Goal: Information Seeking & Learning: Learn about a topic

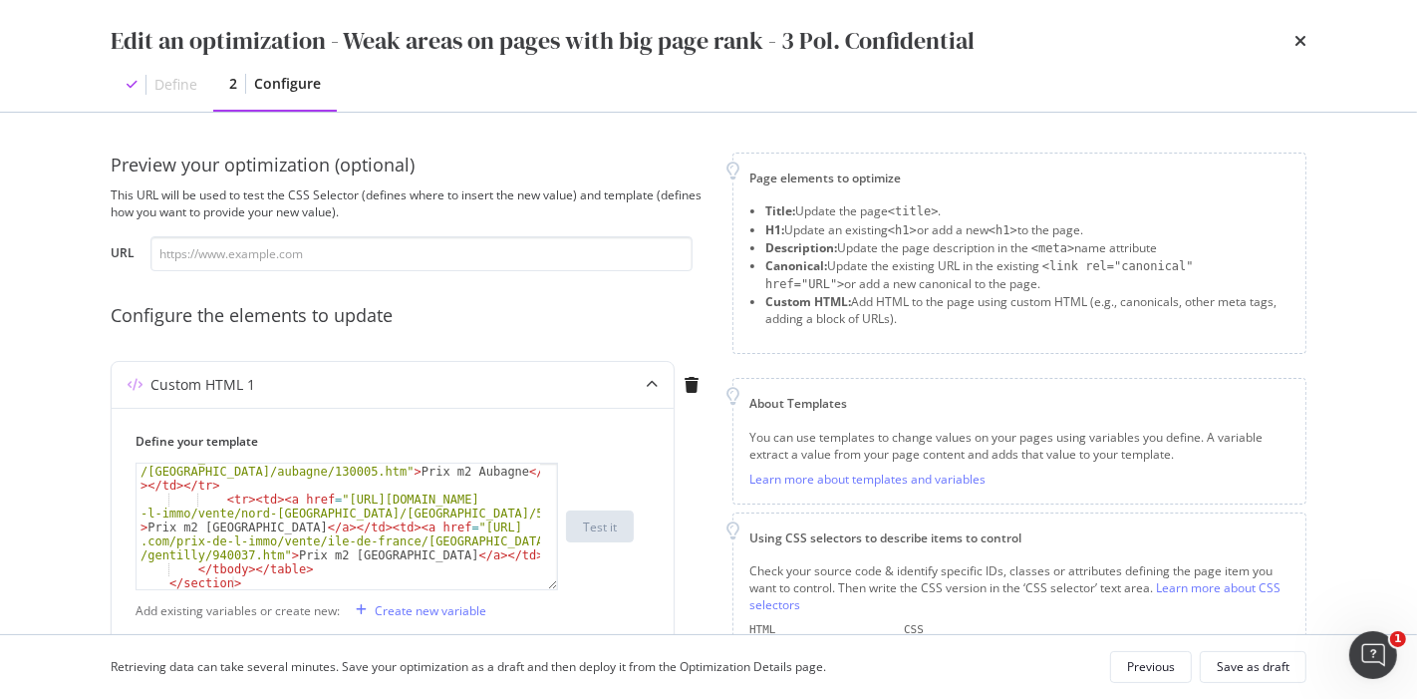
scroll to position [683, 0]
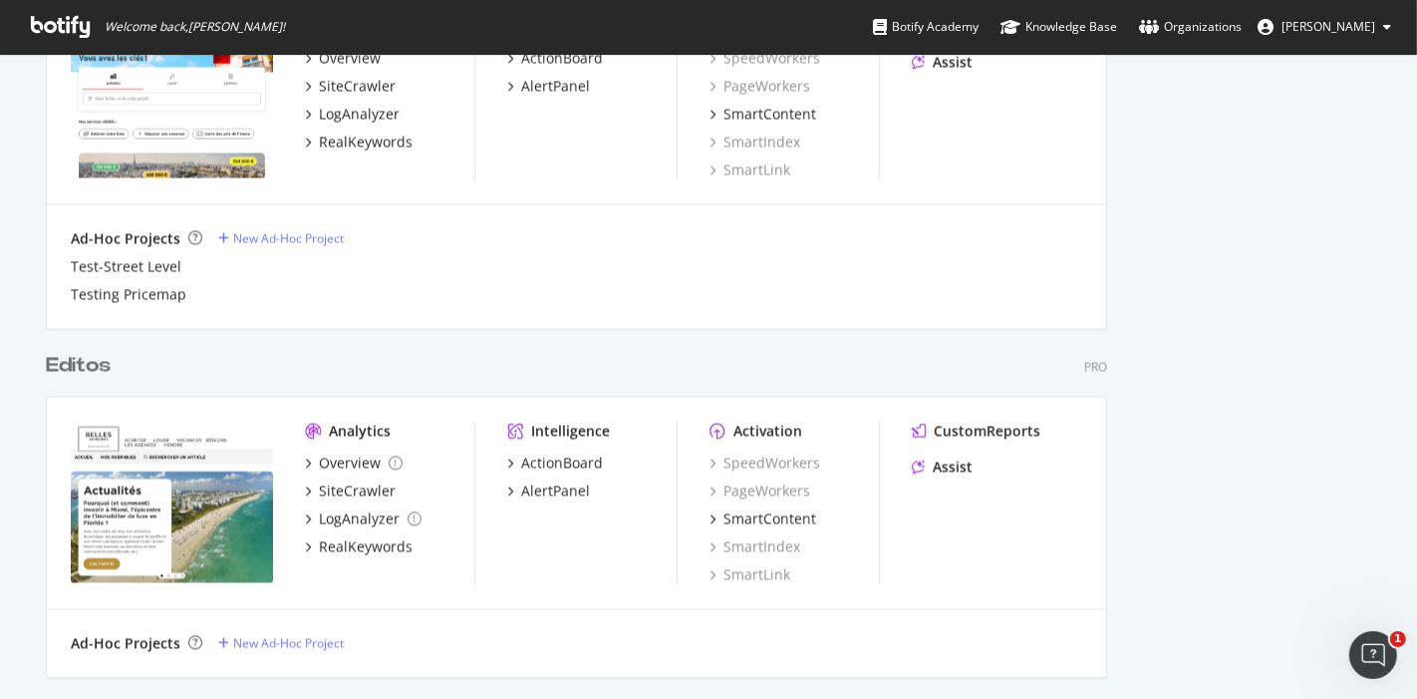
scroll to position [3359, 0]
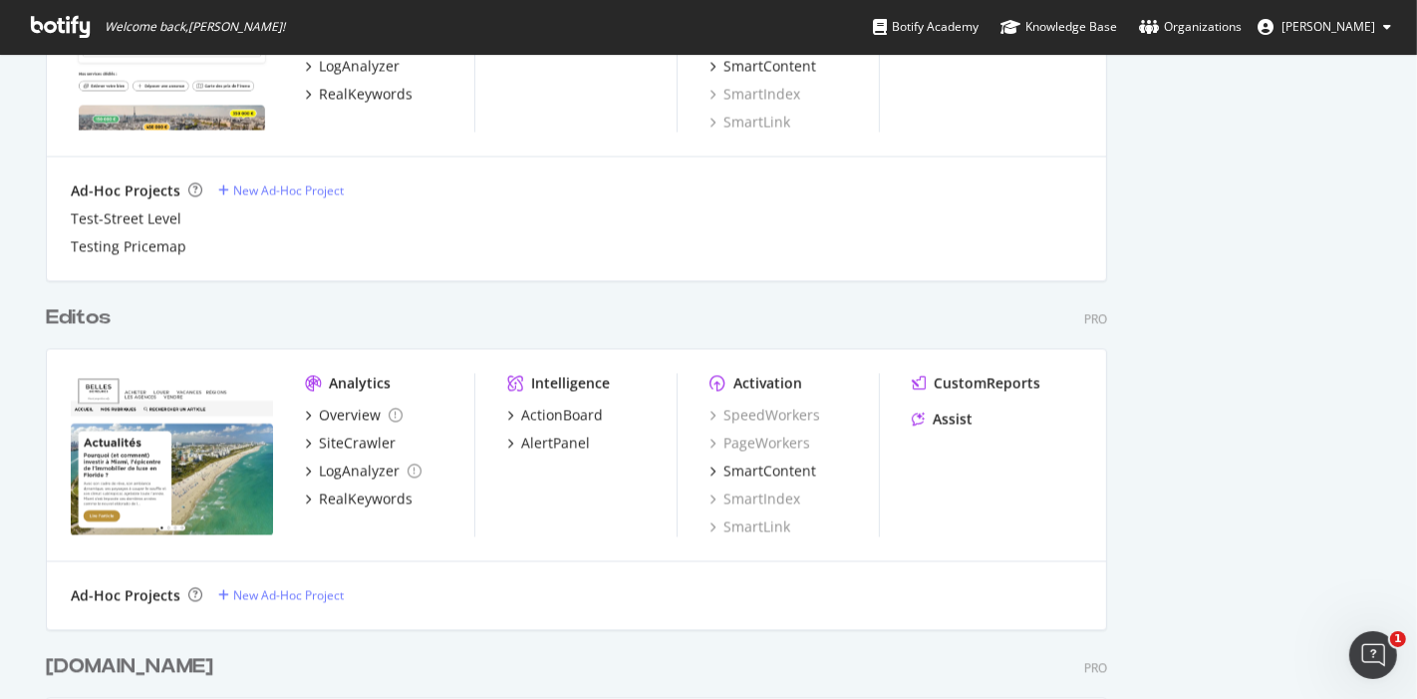
click at [91, 311] on div "Editos" at bounding box center [78, 317] width 65 height 29
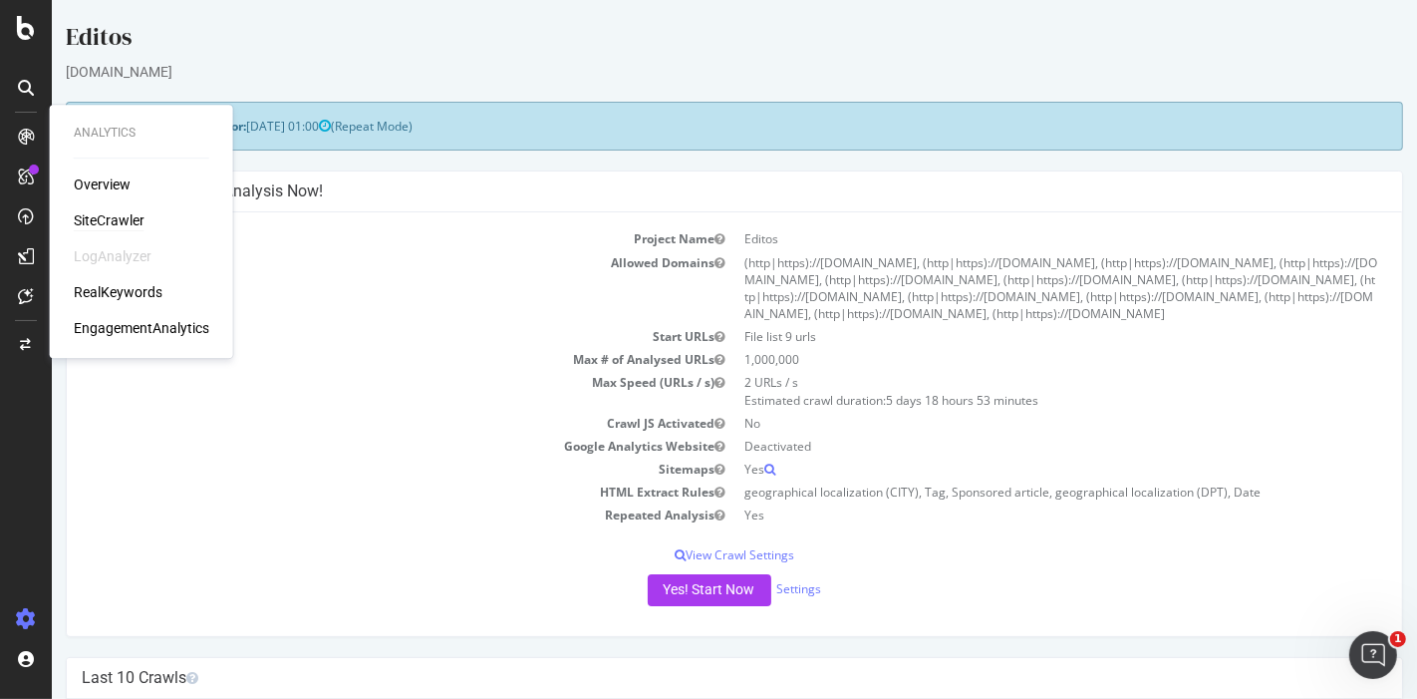
click at [109, 219] on div "SiteCrawler" at bounding box center [109, 220] width 71 height 20
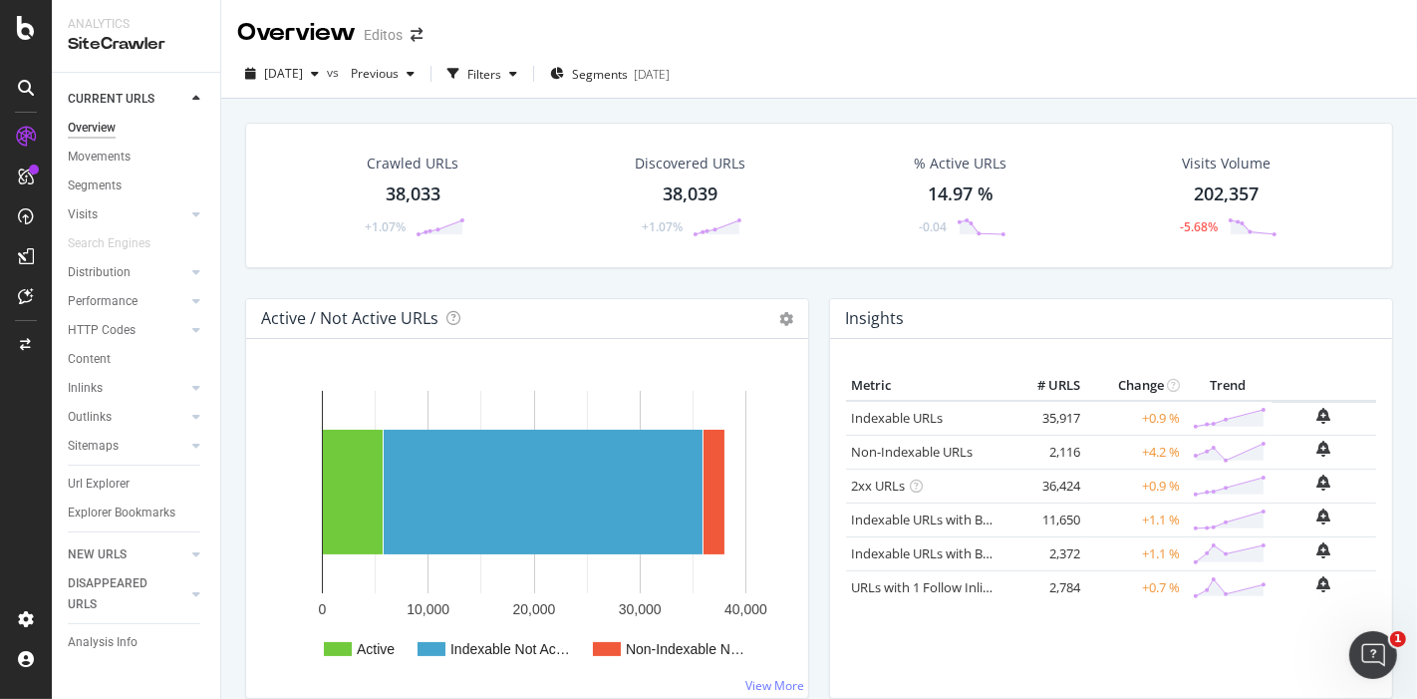
click at [393, 190] on div "38,033" at bounding box center [413, 194] width 55 height 26
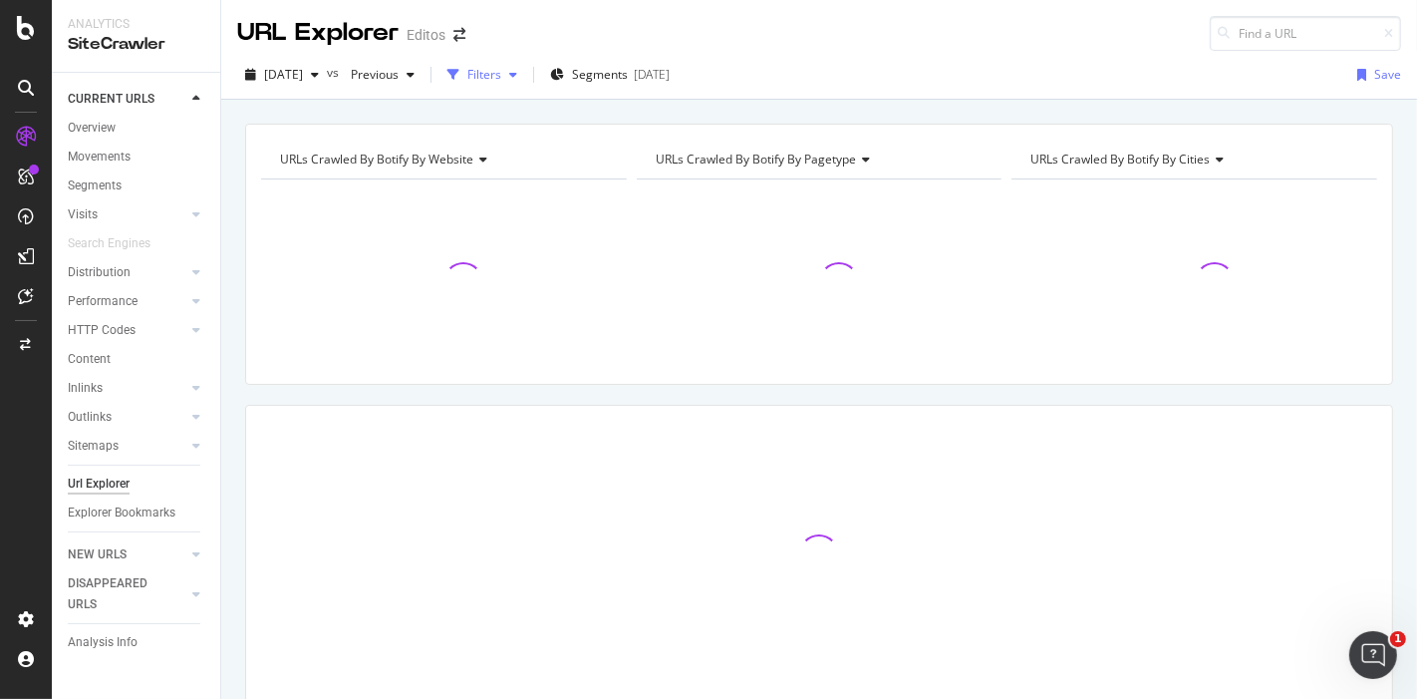
click at [501, 76] on div "Filters" at bounding box center [484, 74] width 34 height 17
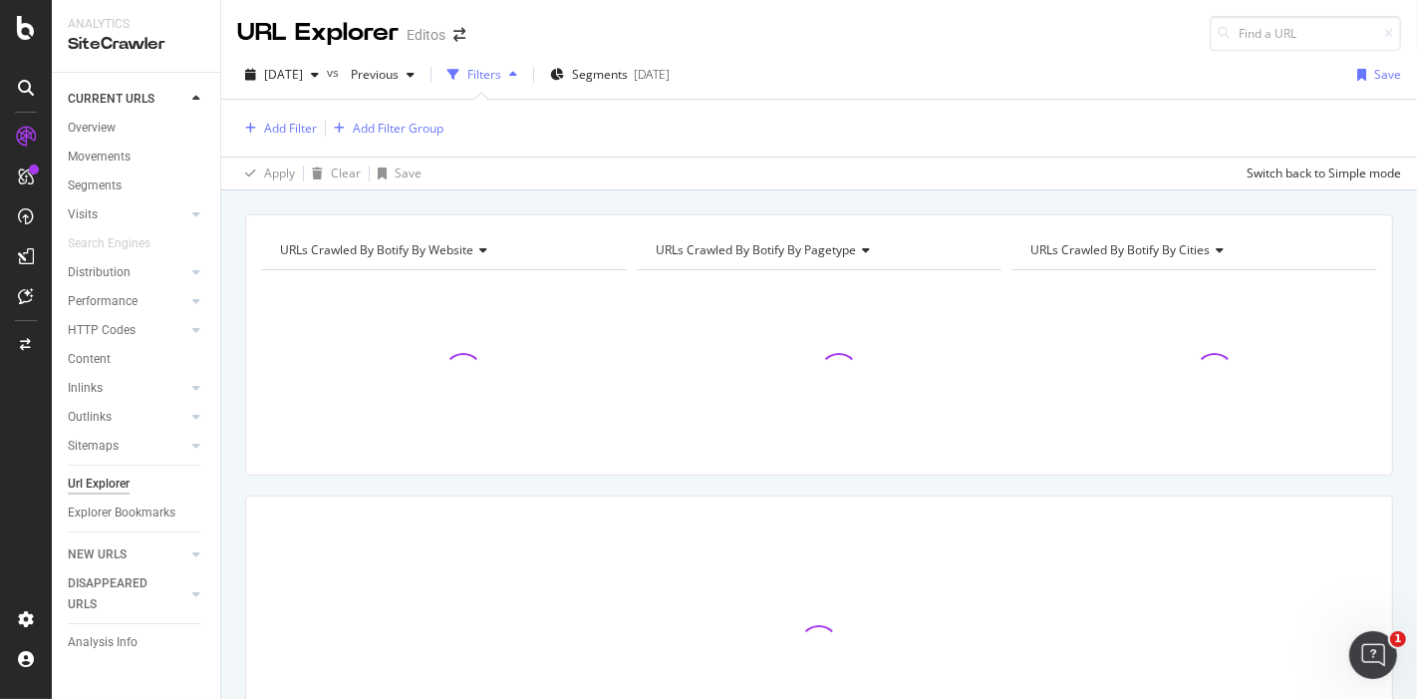
click at [276, 112] on div "Add Filter Add Filter Group" at bounding box center [819, 128] width 1164 height 57
click at [285, 120] on div "Add Filter" at bounding box center [290, 128] width 53 height 17
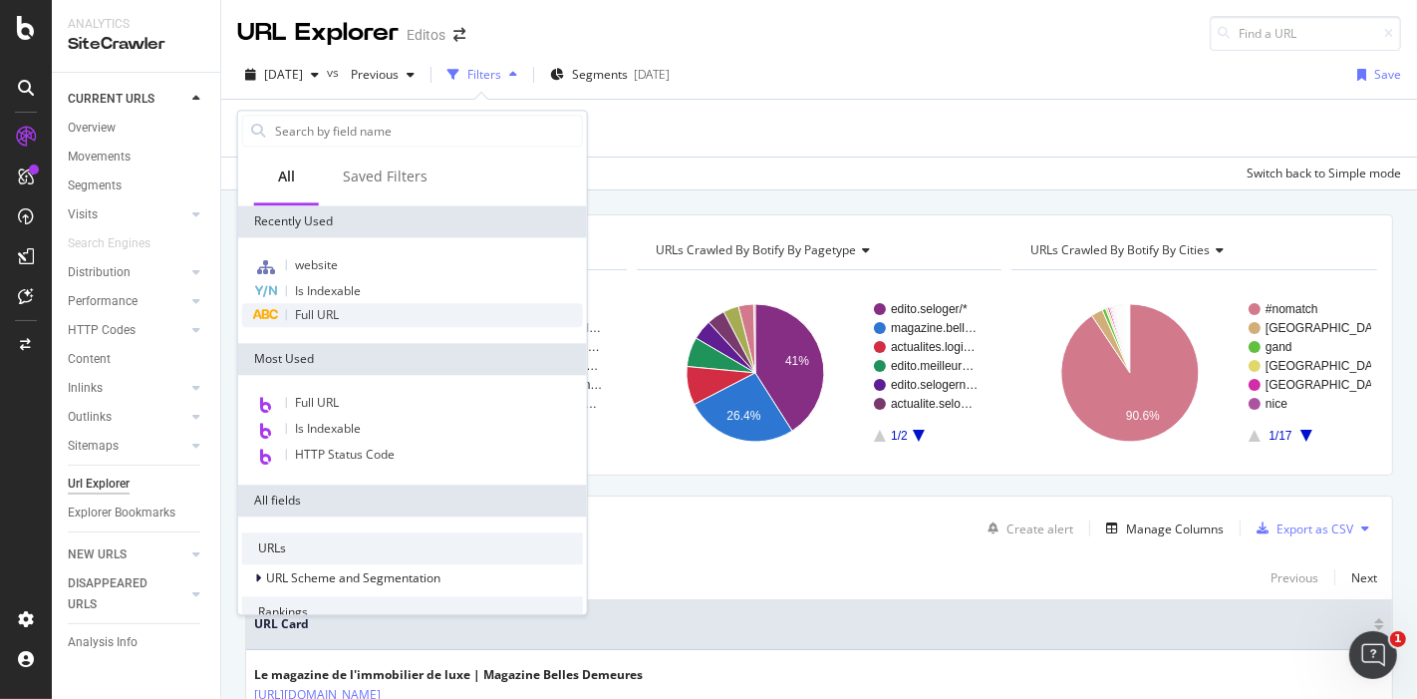
click at [335, 311] on span "Full URL" at bounding box center [317, 314] width 44 height 17
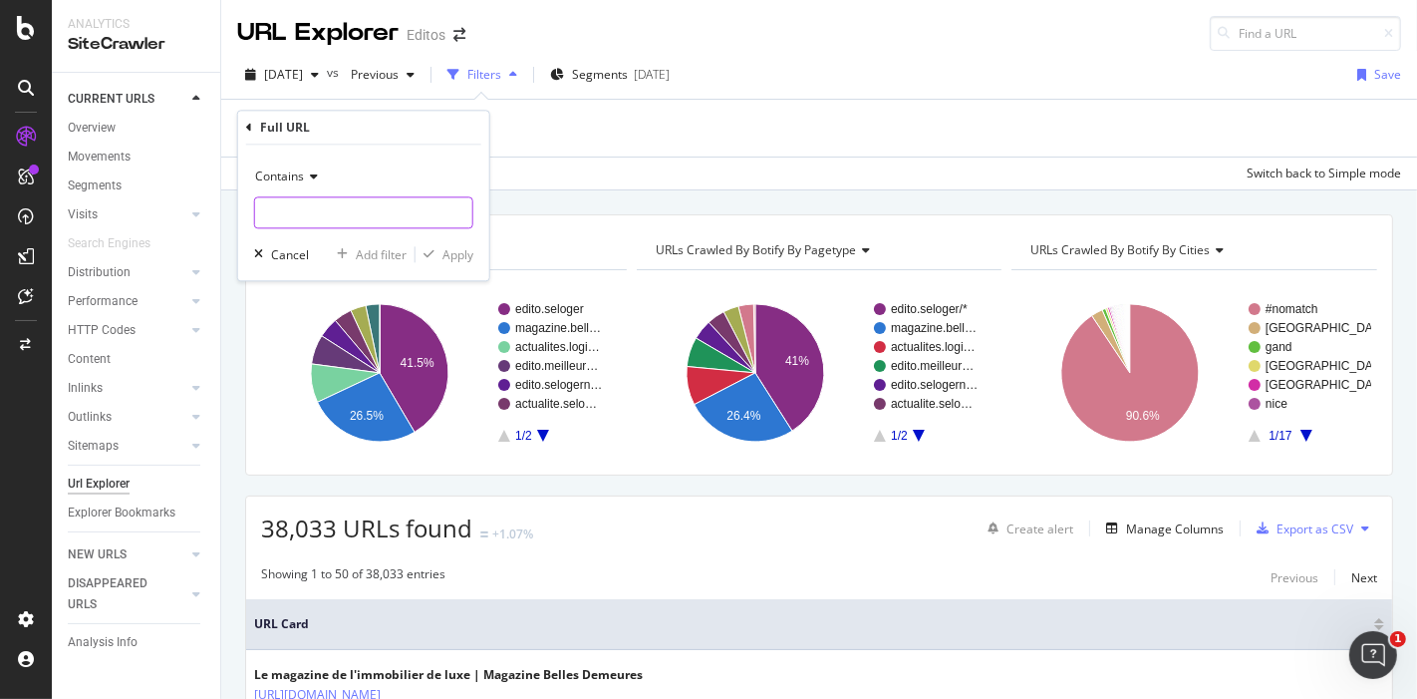
click at [367, 210] on input "text" at bounding box center [363, 213] width 217 height 32
paste input "[URL][DOMAIN_NAME]"
type input "[URL][DOMAIN_NAME]"
click at [458, 254] on div "Apply" at bounding box center [458, 254] width 31 height 17
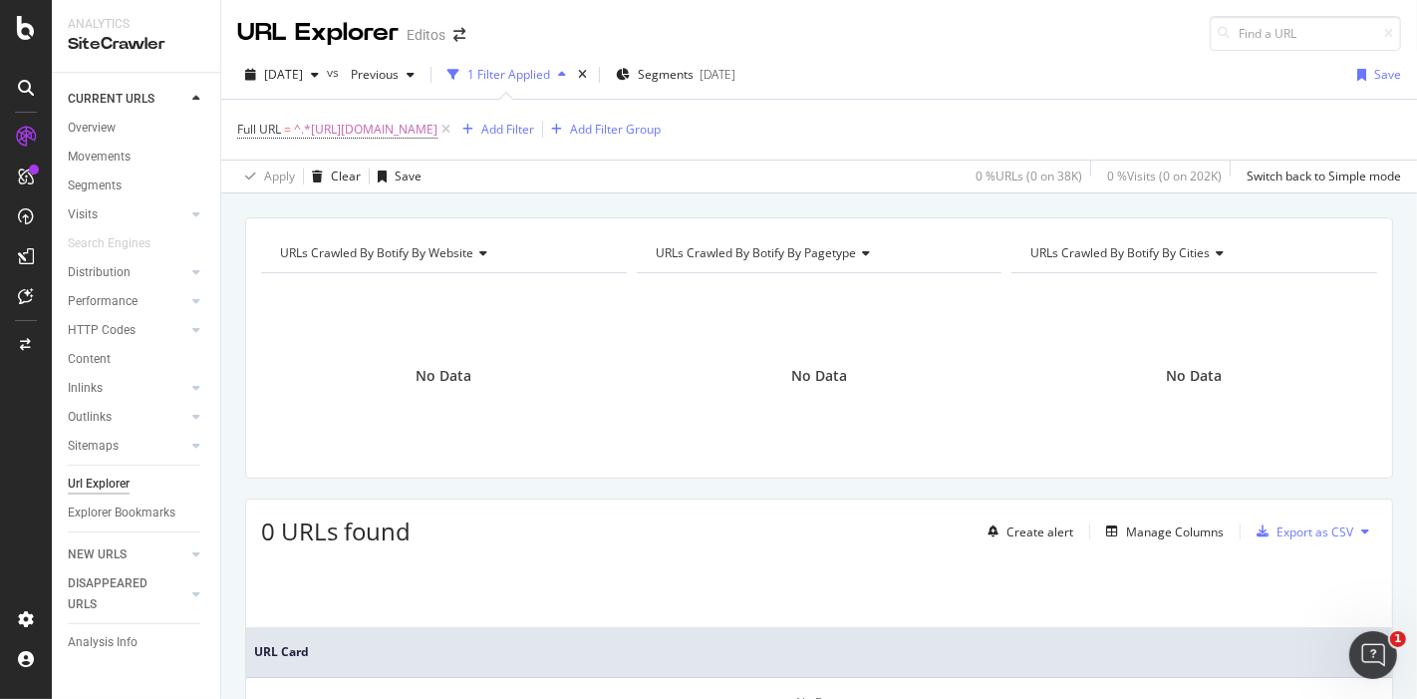
click at [459, 45] on div "URL Explorer Editos" at bounding box center [361, 33] width 248 height 35
click at [460, 40] on icon "arrow-right-arrow-left" at bounding box center [460, 35] width 12 height 14
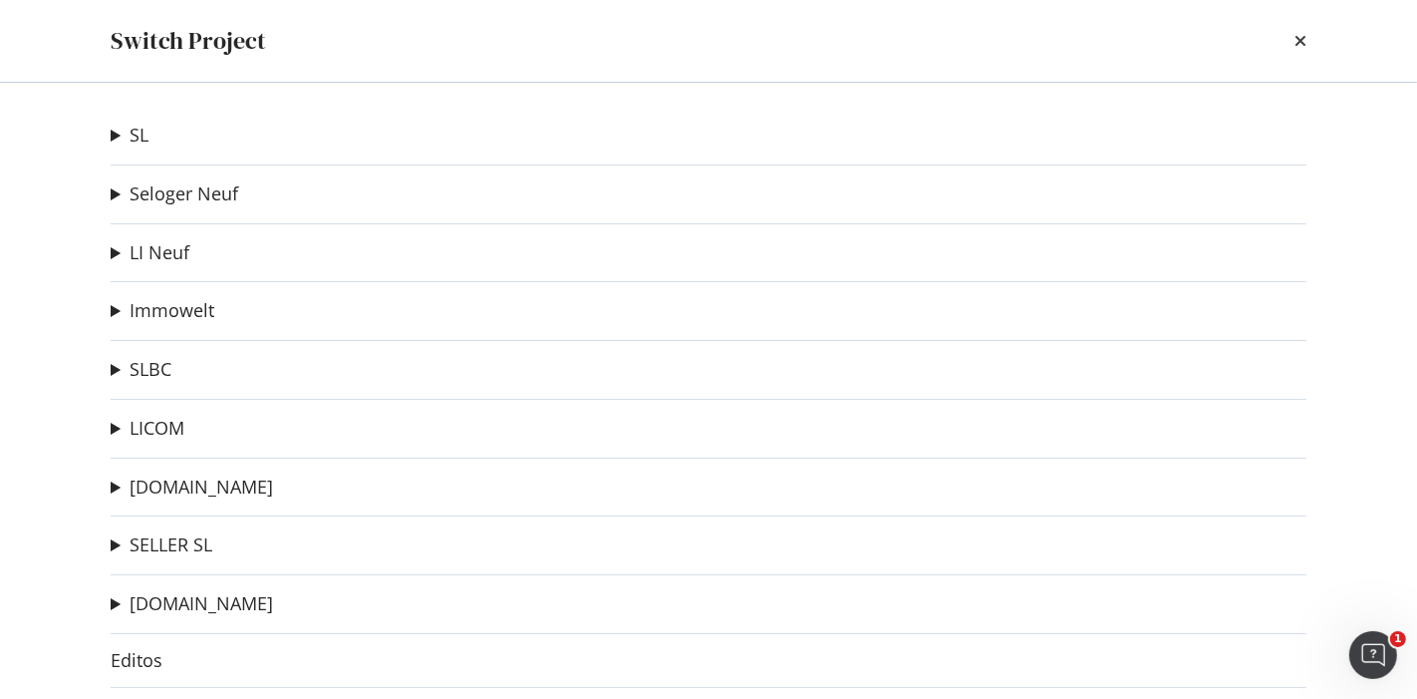
click at [448, 269] on div "SL BD-Ad-hoc crawl Ad-Hoc Project crawl all SL Ad-Hoc Project SLC Ad-Hoc Projec…" at bounding box center [709, 391] width 1276 height 616
click at [136, 139] on link "SL" at bounding box center [139, 135] width 19 height 21
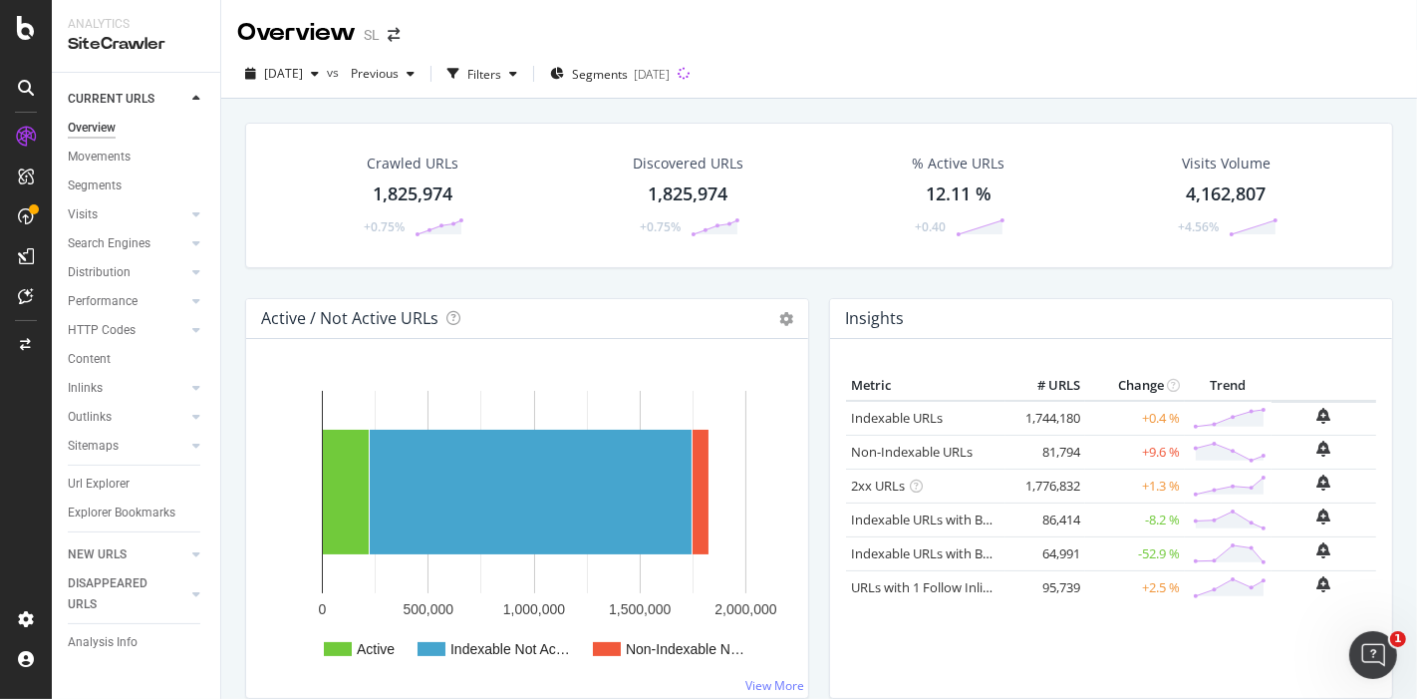
click at [412, 194] on div "1,825,974" at bounding box center [413, 194] width 80 height 26
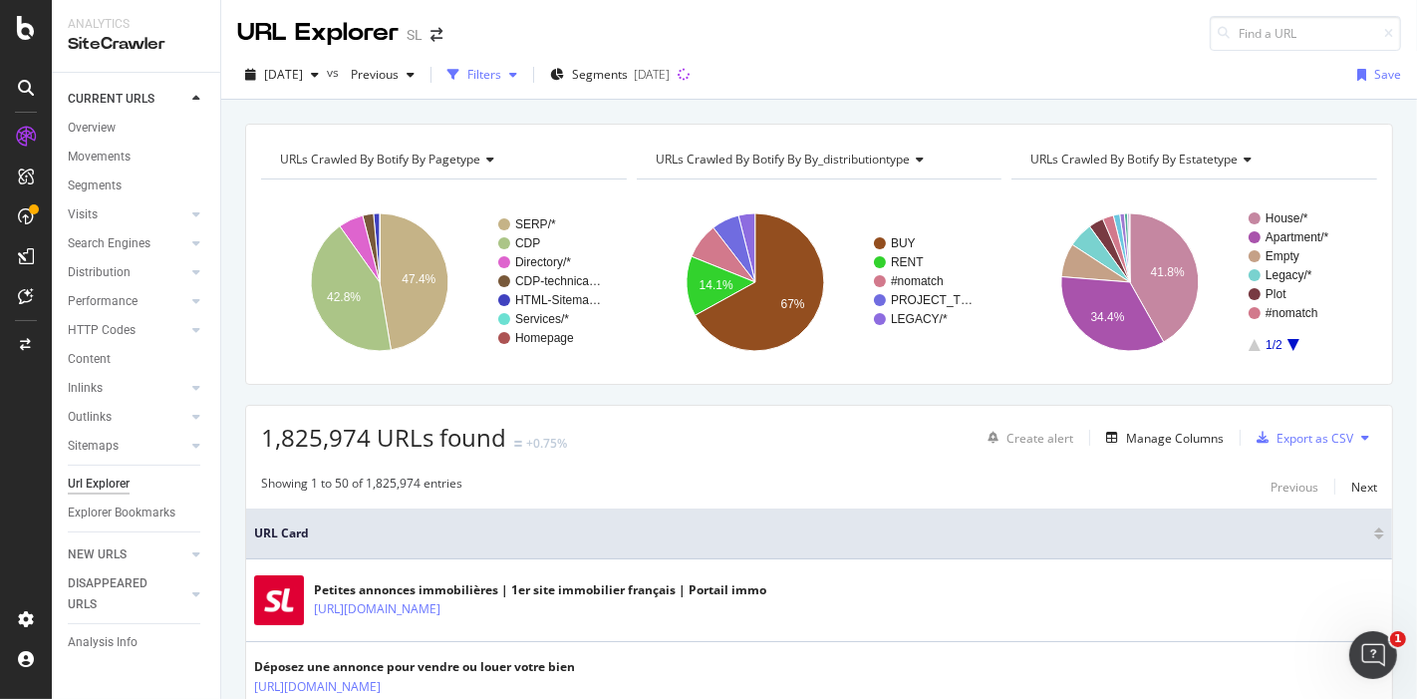
click at [517, 73] on icon "button" at bounding box center [513, 75] width 8 height 12
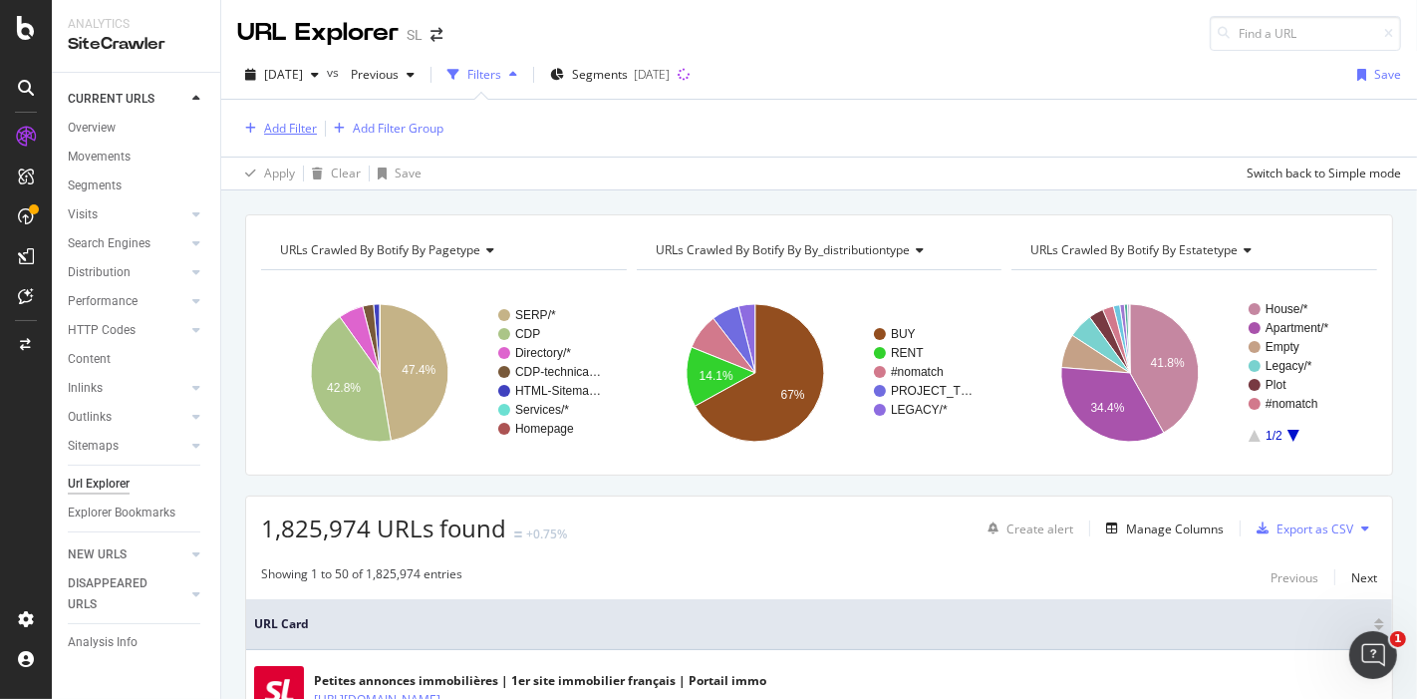
click at [267, 125] on div "Add Filter" at bounding box center [290, 128] width 53 height 17
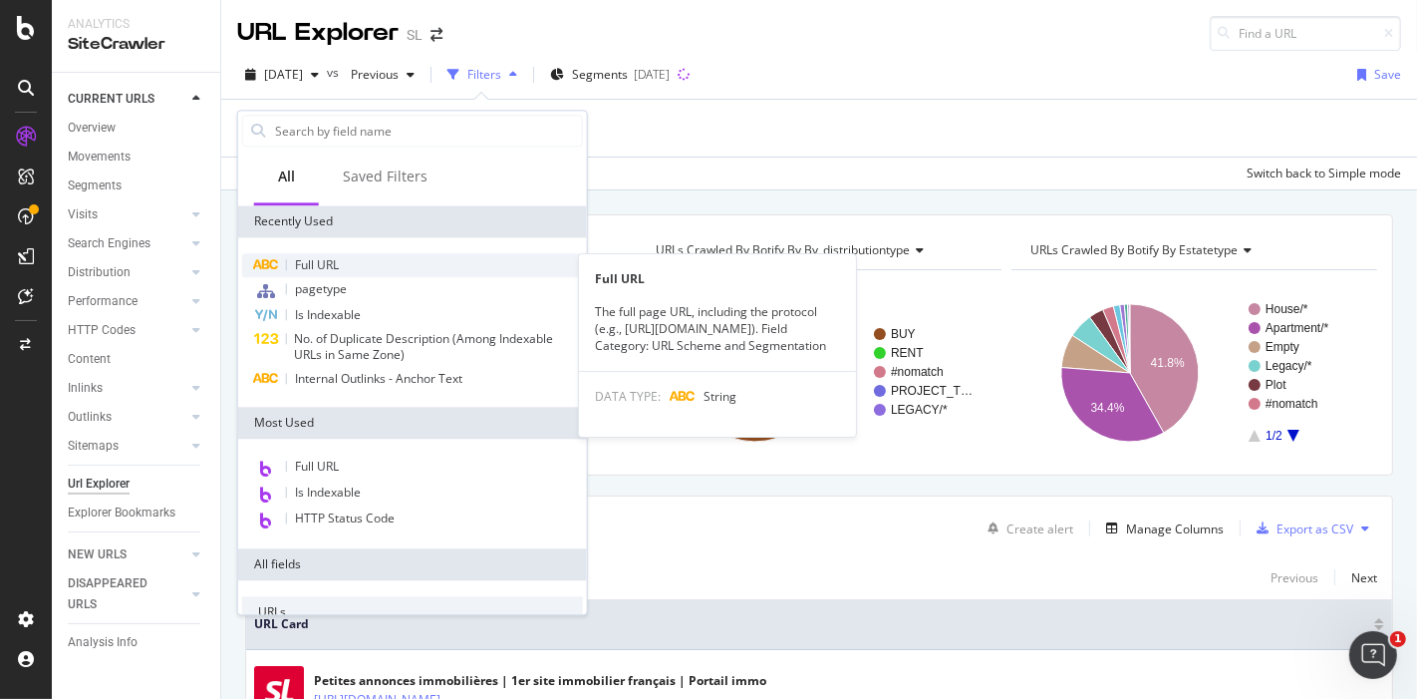
click at [310, 270] on span "Full URL" at bounding box center [317, 264] width 44 height 17
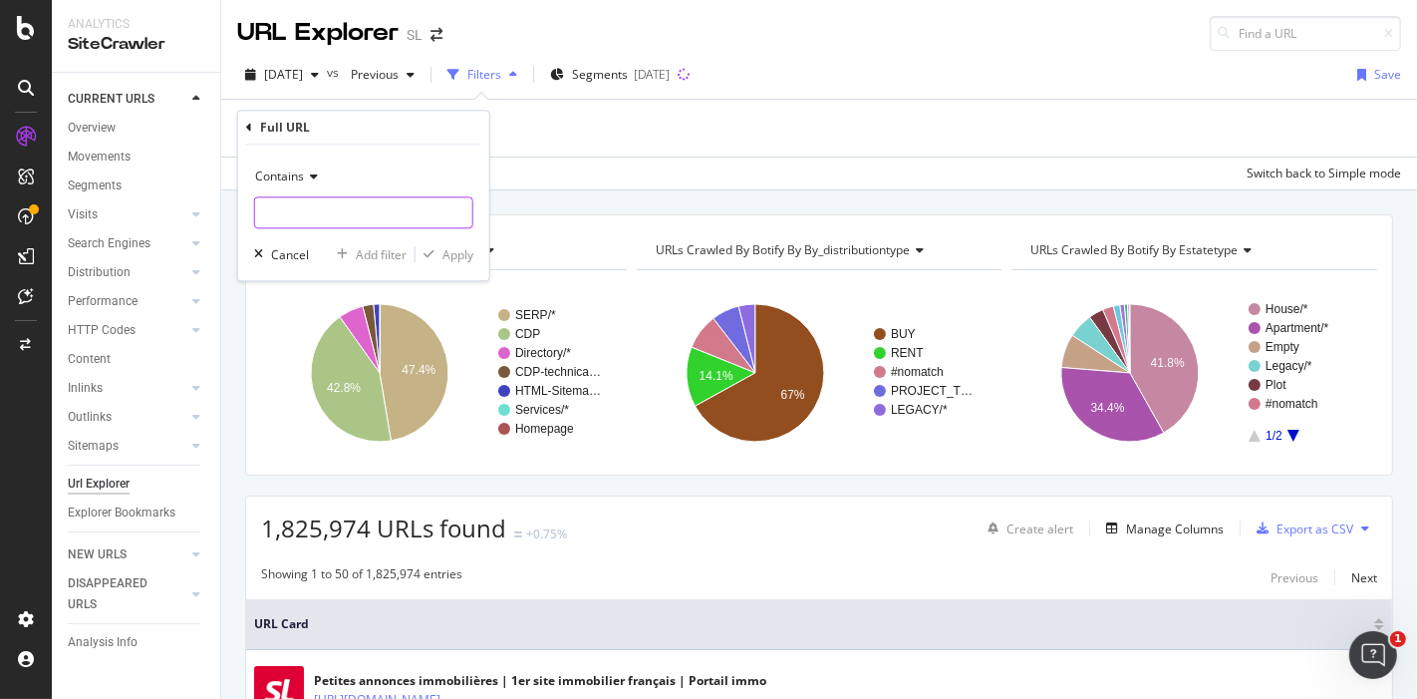
click at [365, 211] on input "text" at bounding box center [363, 213] width 217 height 32
paste input "[URL][DOMAIN_NAME]"
type input "[URL][DOMAIN_NAME]"
click at [451, 251] on div "Apply" at bounding box center [458, 254] width 31 height 17
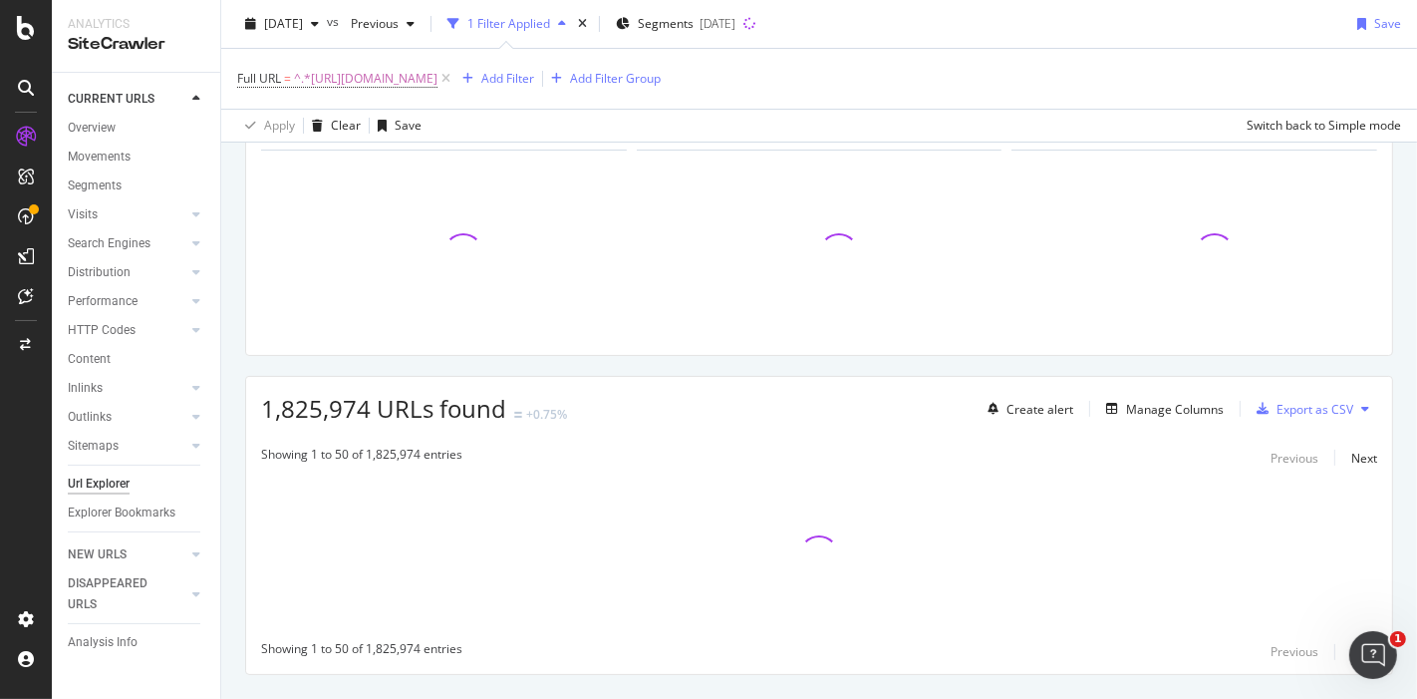
scroll to position [124, 0]
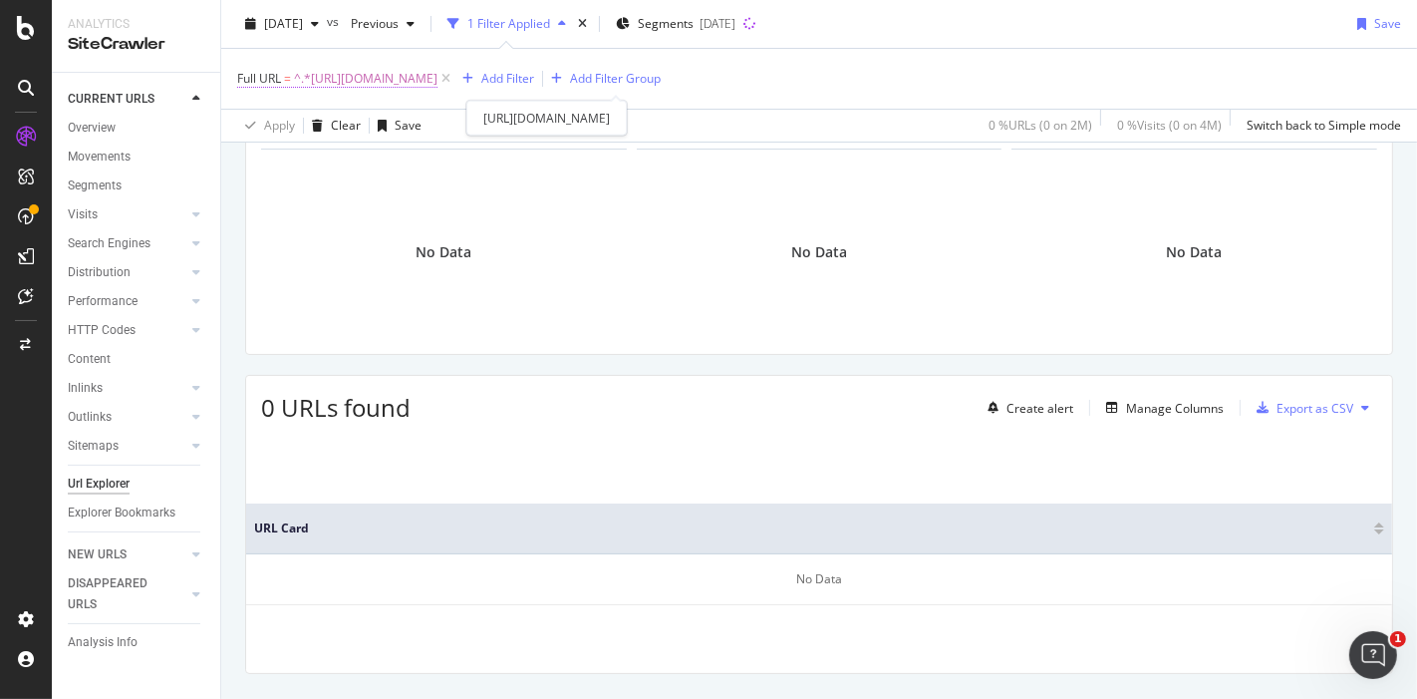
click at [438, 81] on span "^.*[URL][DOMAIN_NAME]" at bounding box center [366, 79] width 144 height 28
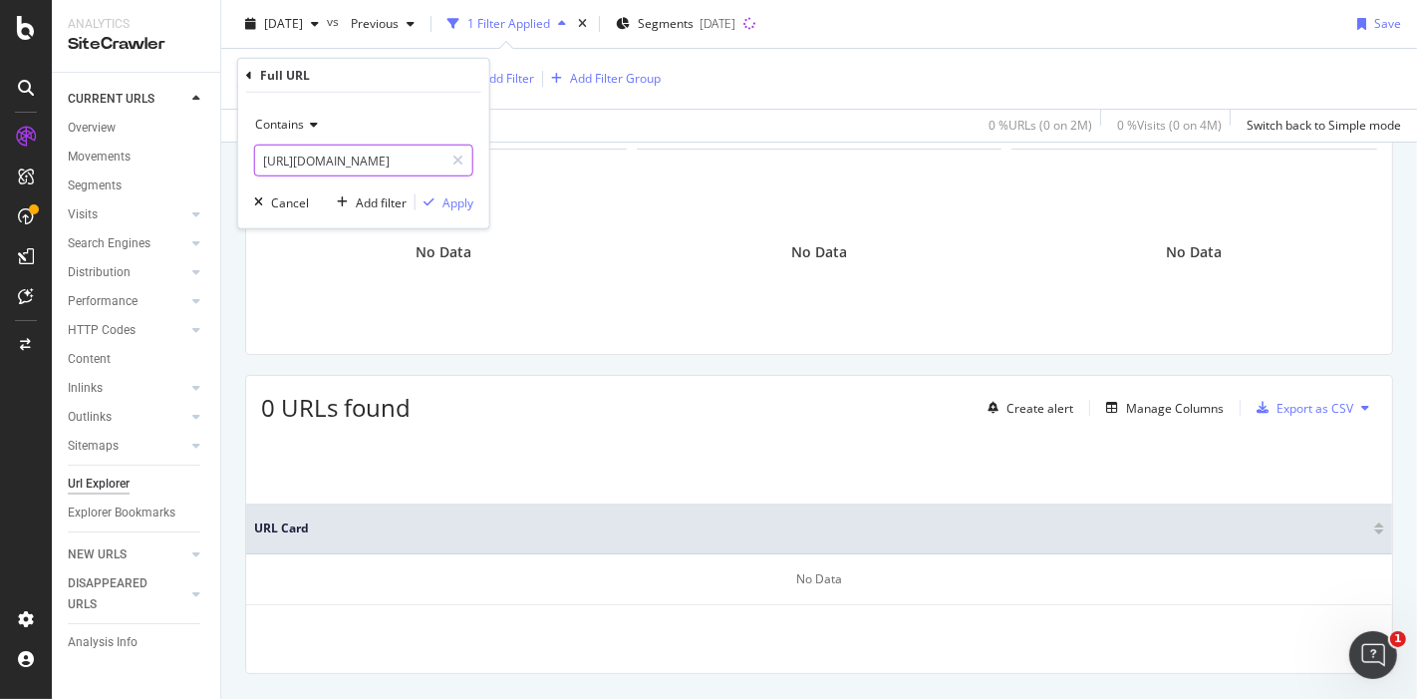
click at [413, 166] on input "[URL][DOMAIN_NAME]" at bounding box center [349, 161] width 188 height 32
type input "[URL][DOMAIN_NAME]"
click at [443, 200] on div "Apply" at bounding box center [458, 201] width 31 height 17
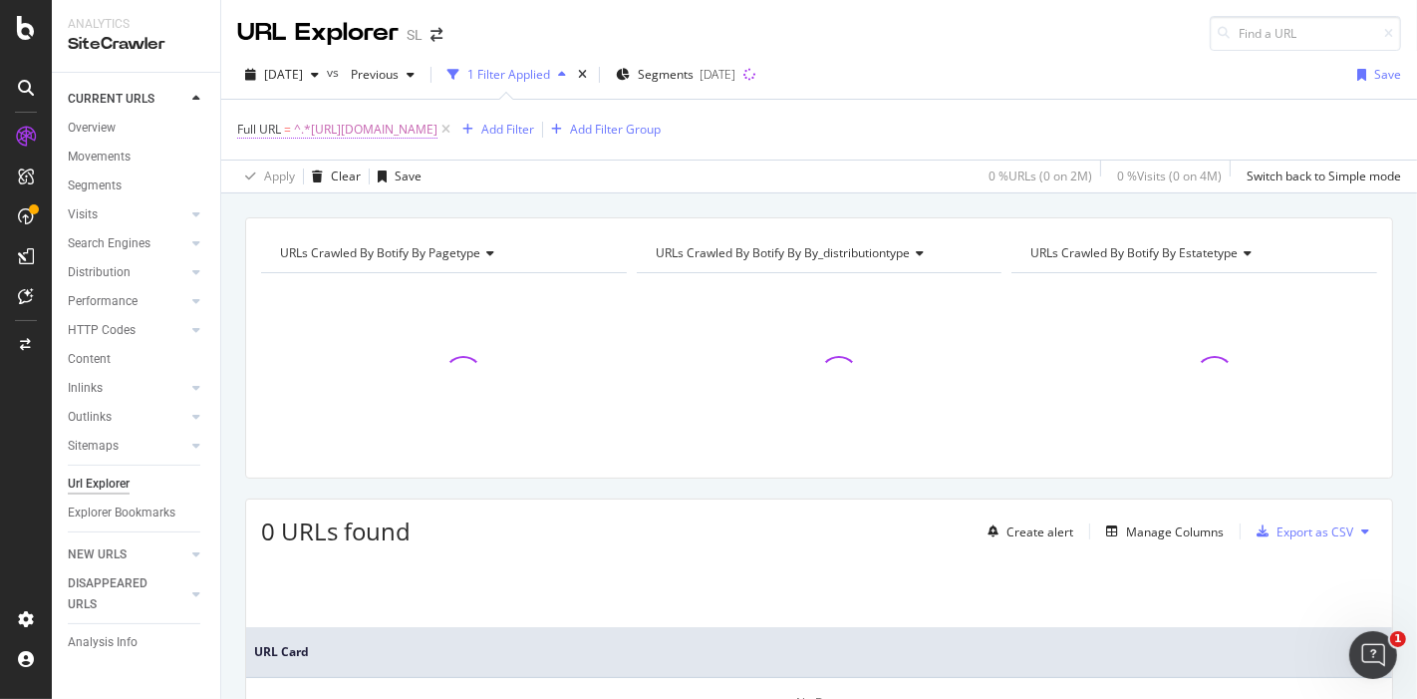
click at [438, 128] on span "^.*[URL][DOMAIN_NAME]" at bounding box center [366, 130] width 144 height 28
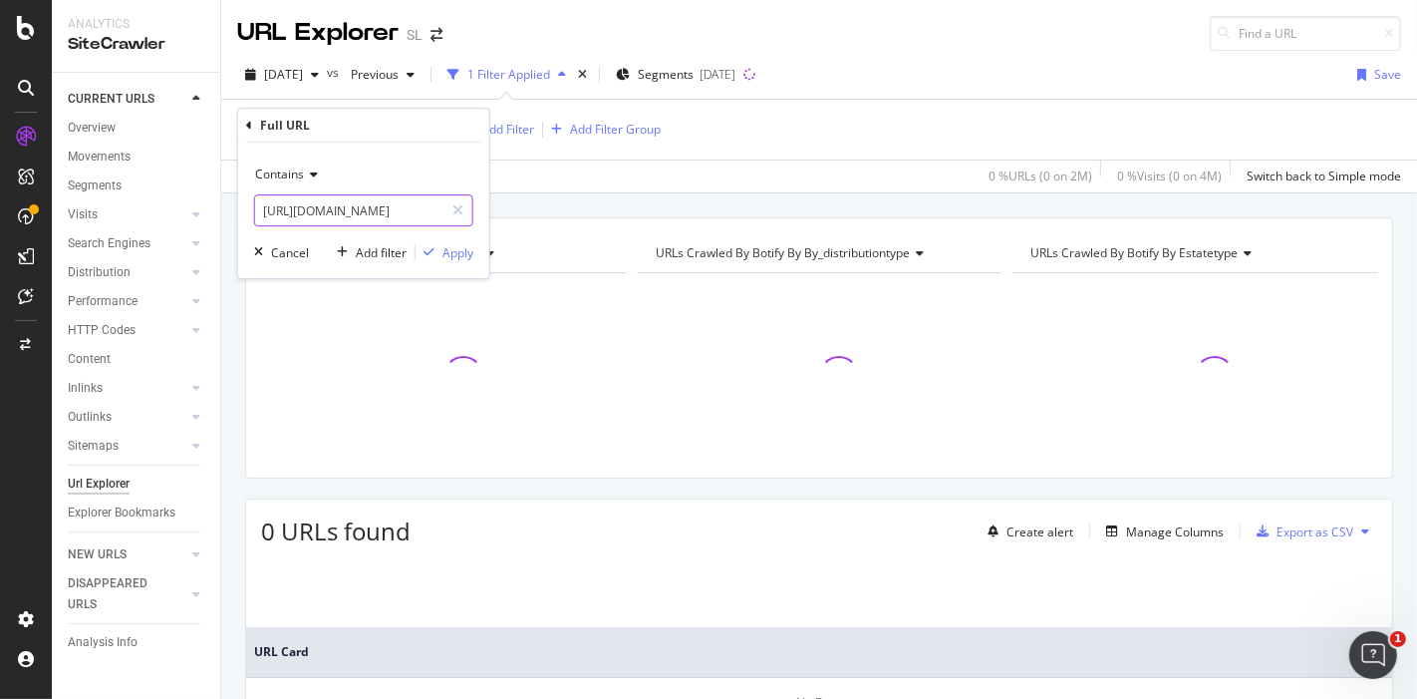
click at [396, 206] on input "[URL][DOMAIN_NAME]" at bounding box center [349, 210] width 188 height 32
type input "[URL][DOMAIN_NAME]"
click at [464, 247] on div "Apply" at bounding box center [458, 252] width 31 height 17
